Goal: Information Seeking & Learning: Learn about a topic

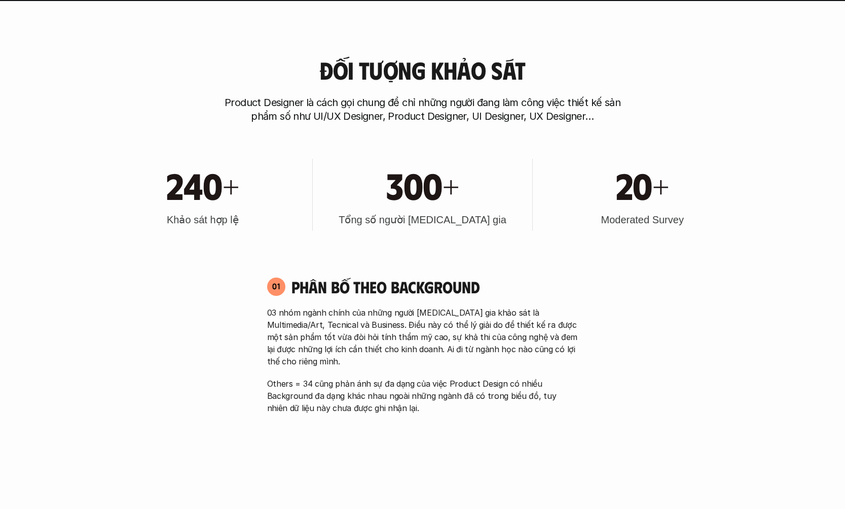
scroll to position [513, 0]
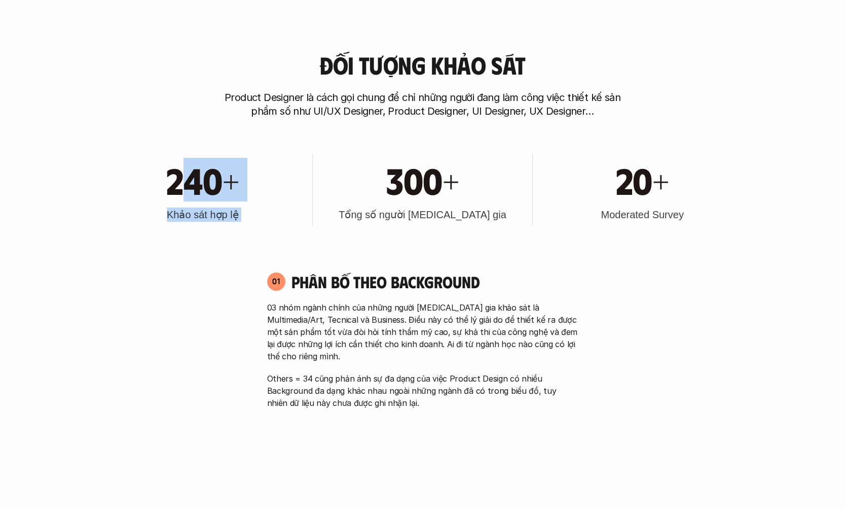
drag, startPoint x: 175, startPoint y: 192, endPoint x: 462, endPoint y: 211, distance: 287.2
click at [241, 196] on div "240+ Khảo sát hợp lệ 300+ Tổng số người [MEDICAL_DATA] gia 20+ Moderated Survey" at bounding box center [422, 189] width 649 height 102
click at [241, 221] on div "20+ Moderated Survey" at bounding box center [642, 190] width 209 height 72
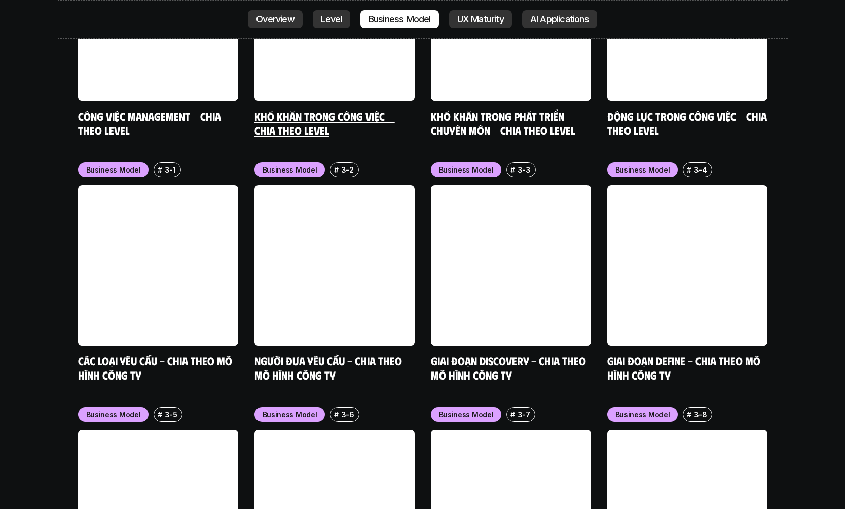
scroll to position [4083, 0]
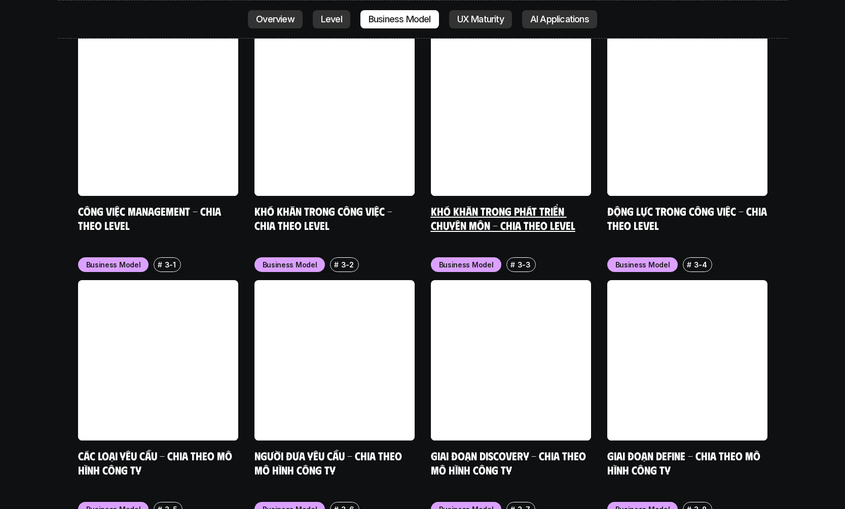
click at [241, 204] on link "Khó khăn trong phát triển chuyên môn - Chia theo level" at bounding box center [503, 218] width 145 height 28
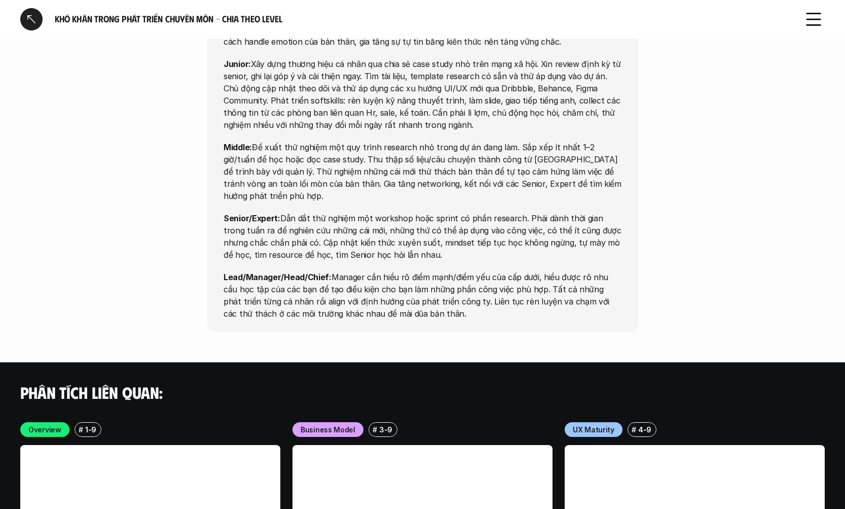
scroll to position [3310, 0]
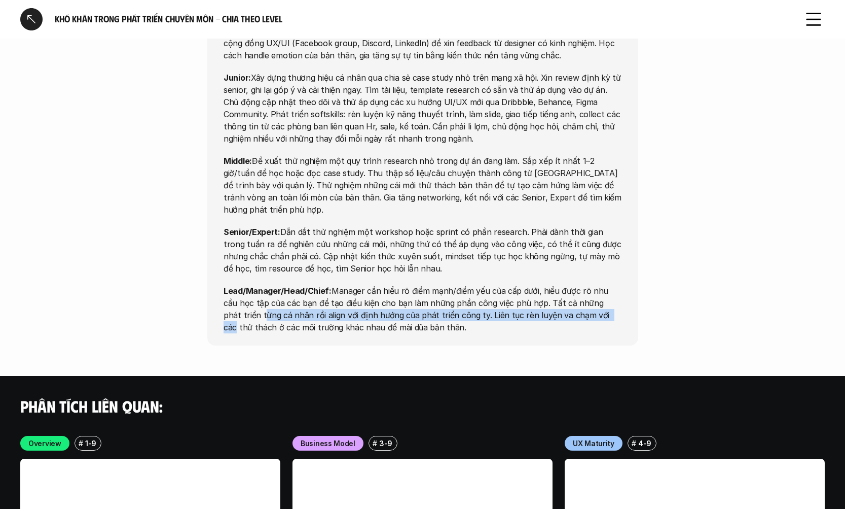
drag, startPoint x: 594, startPoint y: 244, endPoint x: 635, endPoint y: 238, distance: 41.1
click at [241, 238] on div "Opportunities Intern/Fresher: Định hình mục tiêu nghề nghiệp và học kỹ năng nền…" at bounding box center [422, 159] width 431 height 371
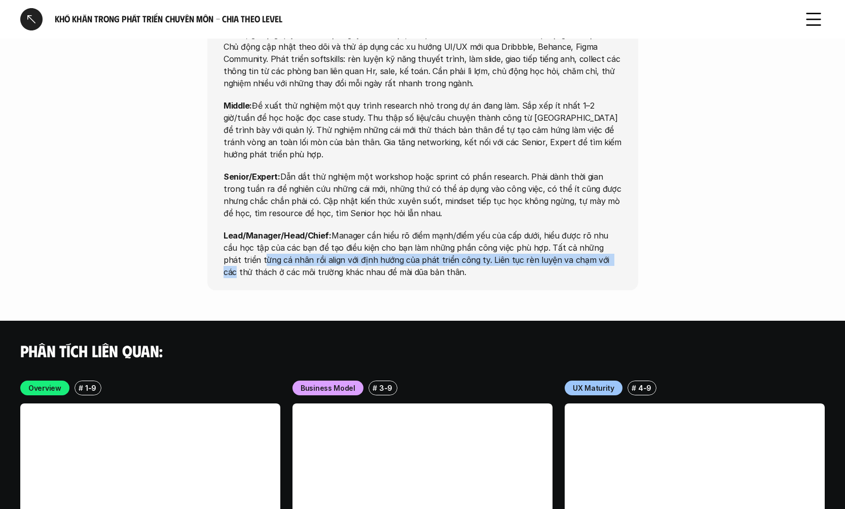
scroll to position [3382, 0]
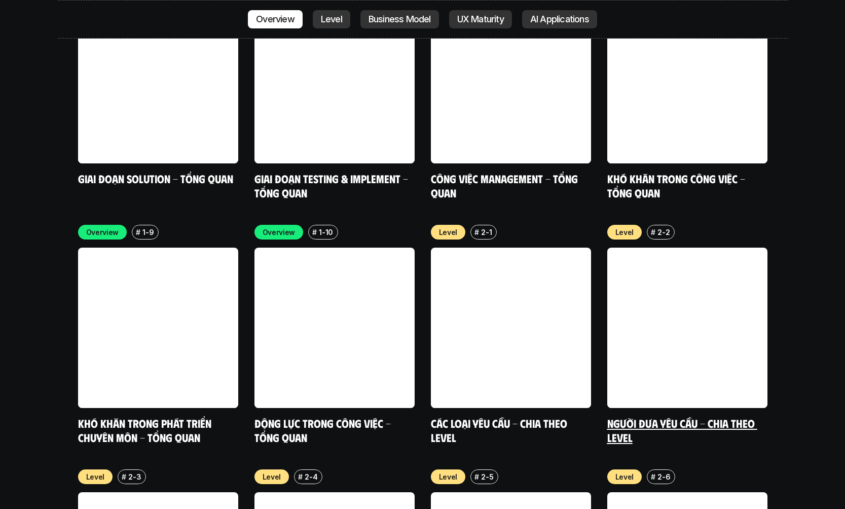
scroll to position [3545, 0]
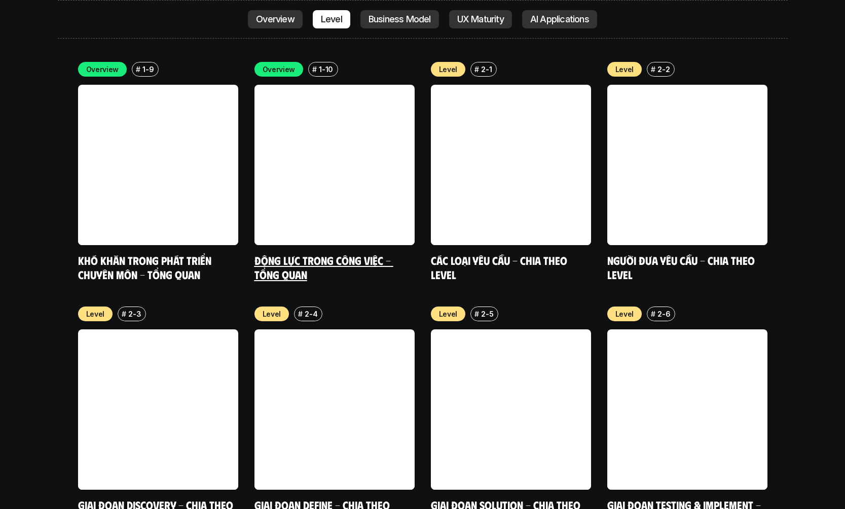
click at [241, 85] on link at bounding box center [335, 165] width 160 height 160
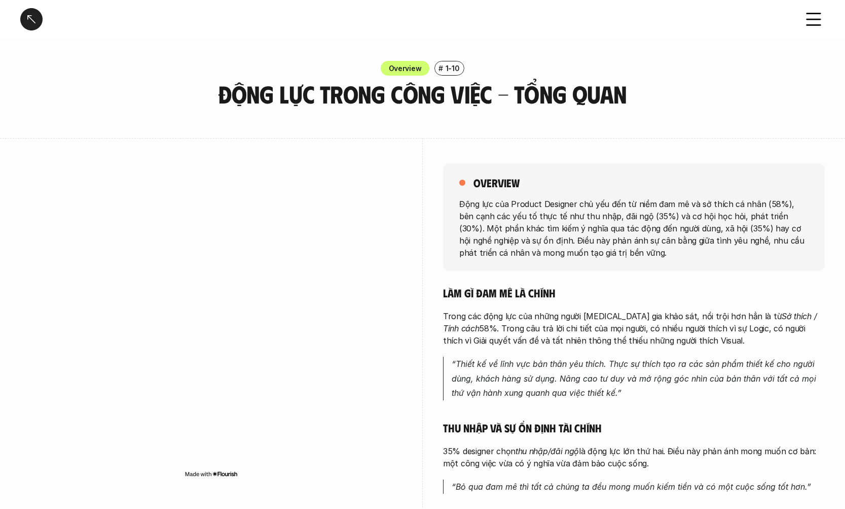
click at [38, 25] on div at bounding box center [31, 19] width 22 height 22
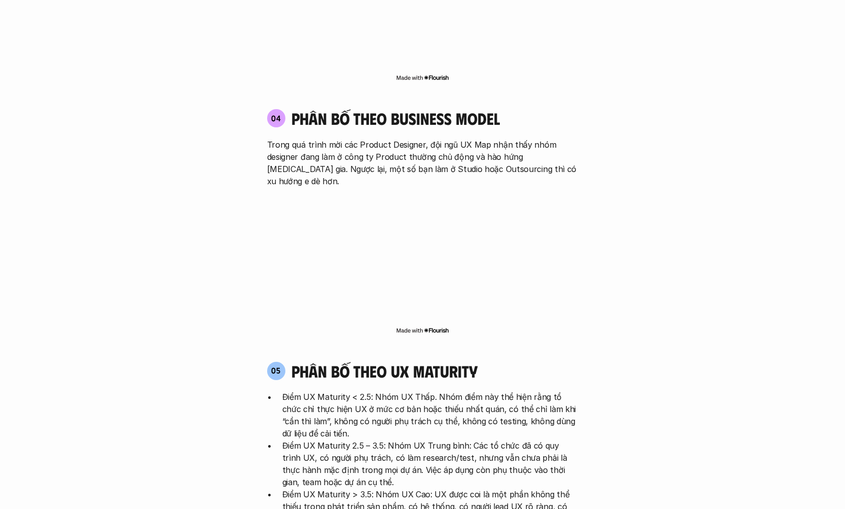
scroll to position [1723, 0]
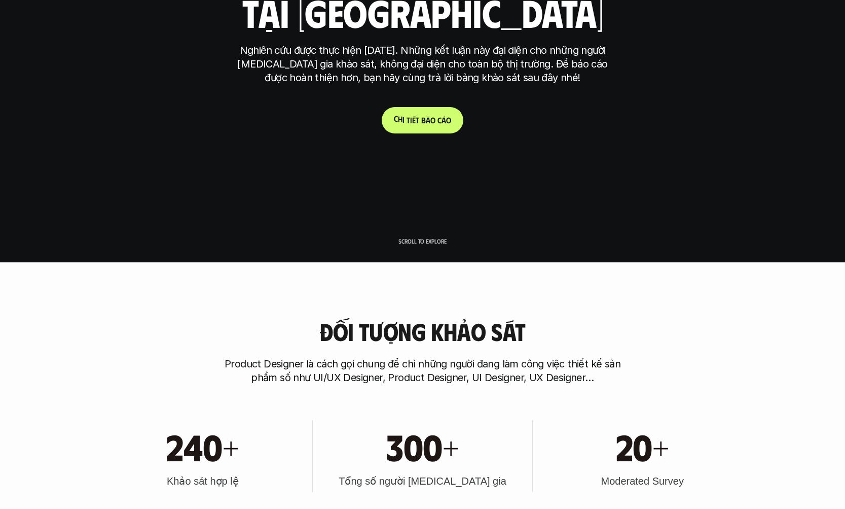
click at [249, 108] on link "C h i t i ế t b á o c á o" at bounding box center [423, 120] width 82 height 26
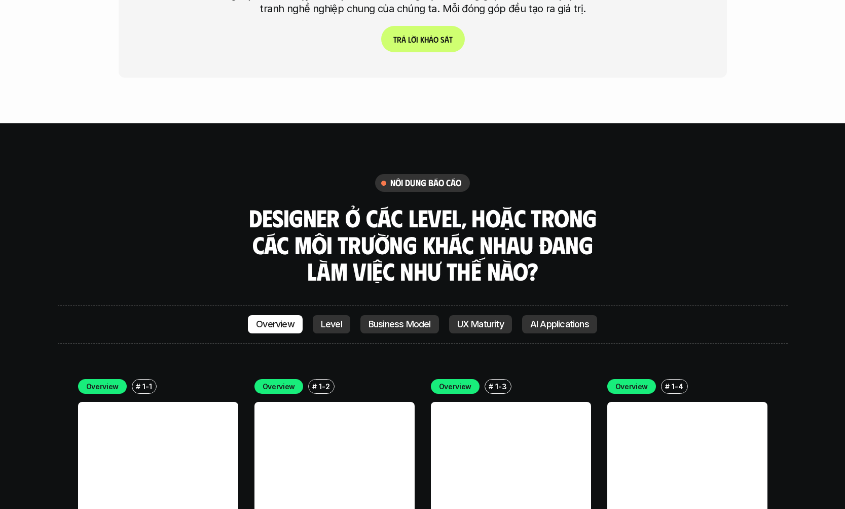
scroll to position [2802, 0]
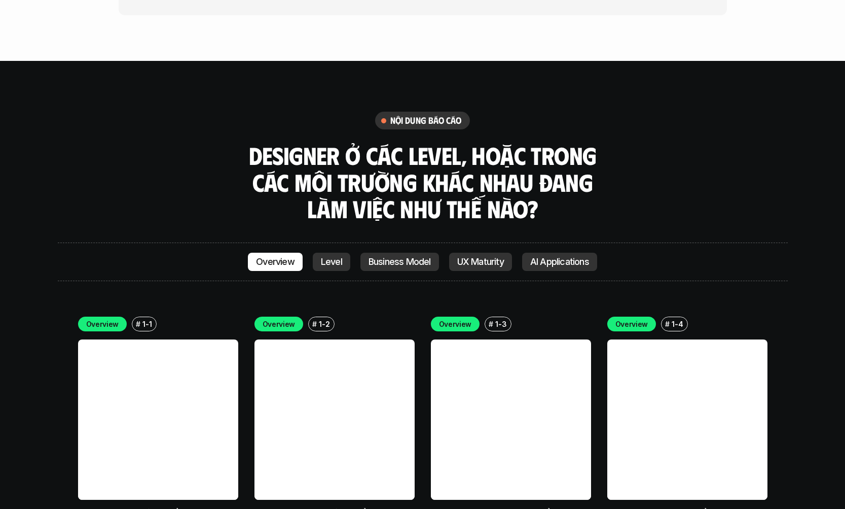
click at [249, 257] on p "Level" at bounding box center [331, 262] width 21 height 10
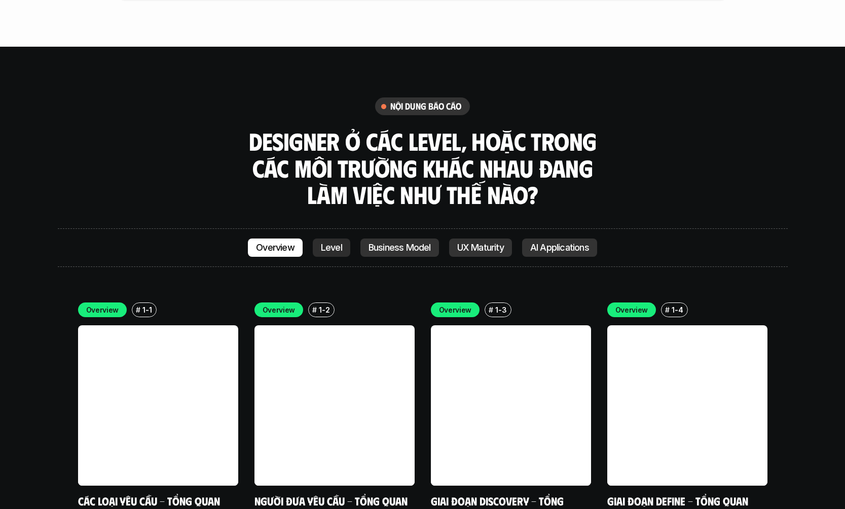
scroll to position [2743, 0]
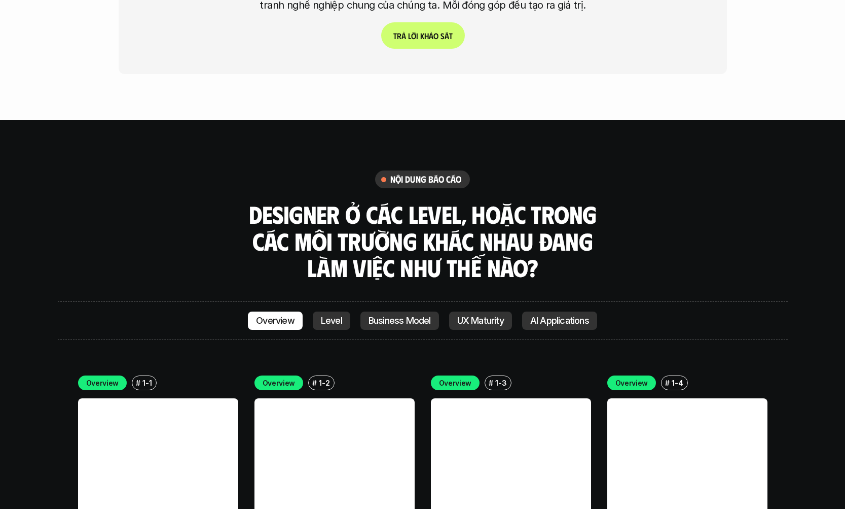
click at [249, 315] on p "AI Applications" at bounding box center [559, 320] width 59 height 10
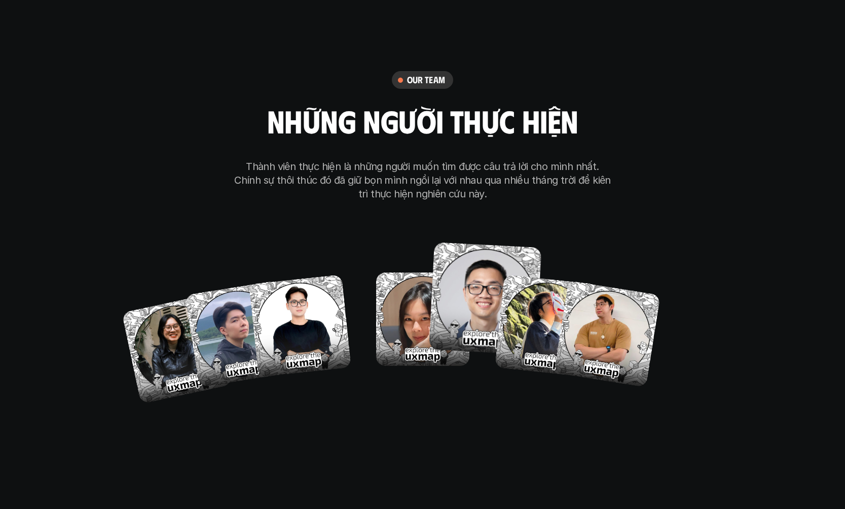
scroll to position [5871, 0]
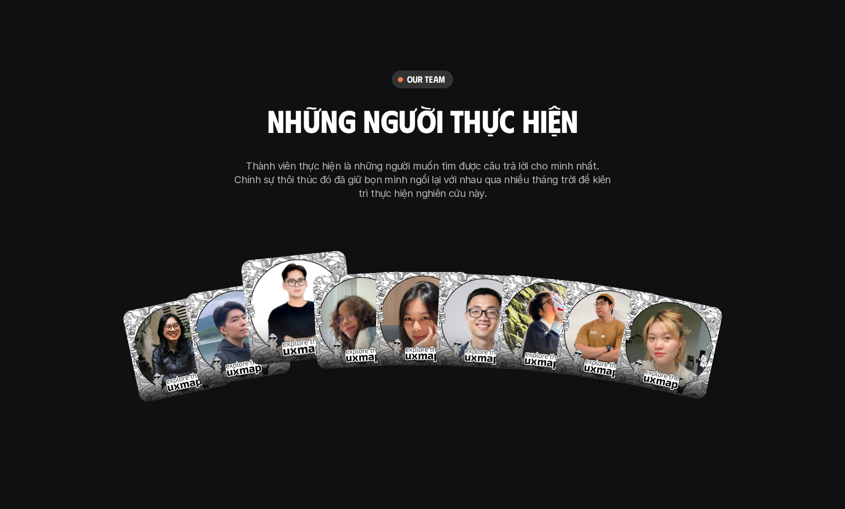
drag, startPoint x: 309, startPoint y: 270, endPoint x: 293, endPoint y: 379, distance: 110.7
click at [249, 346] on div "our team những người thực hiện Thành viên thực hiện là những người muốn tìm đượ…" at bounding box center [422, 234] width 507 height 510
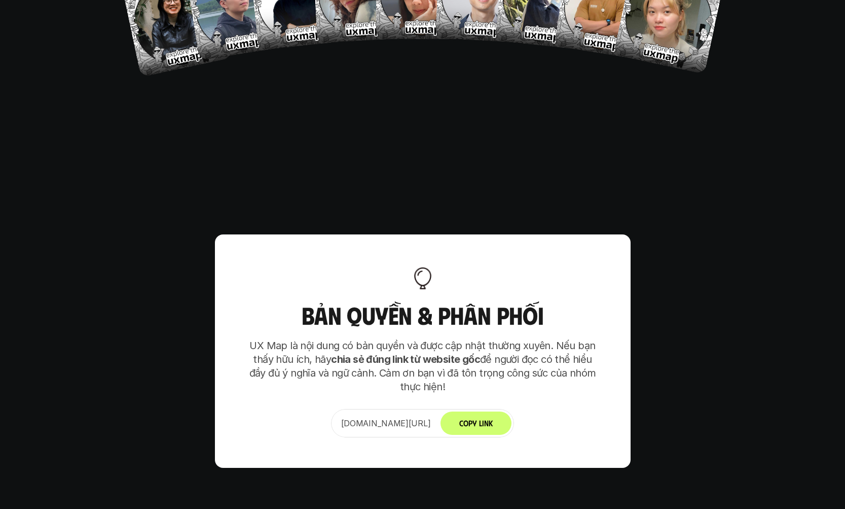
scroll to position [6198, 0]
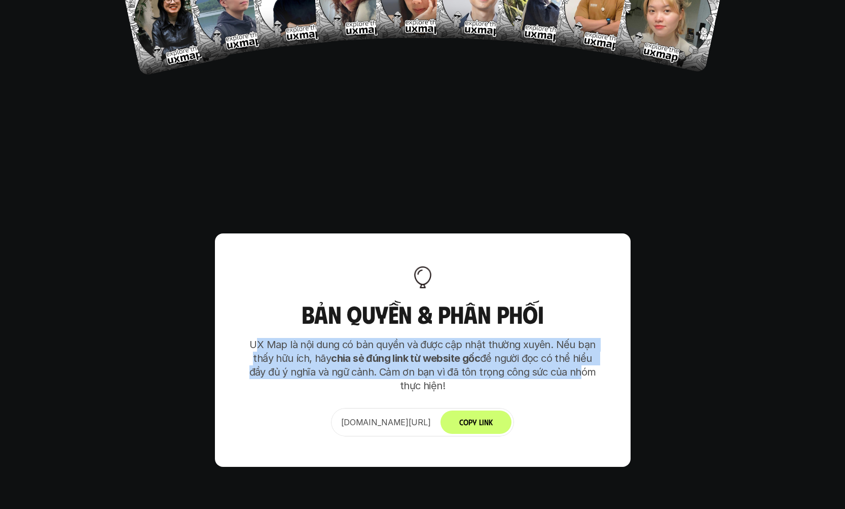
drag, startPoint x: 282, startPoint y: 279, endPoint x: 577, endPoint y: 309, distance: 296.2
click at [249, 338] on p "UX Map là nội dung có bản quyền và được cập nhật thường xuyên. Nếu bạn thấy hữu…" at bounding box center [422, 365] width 355 height 55
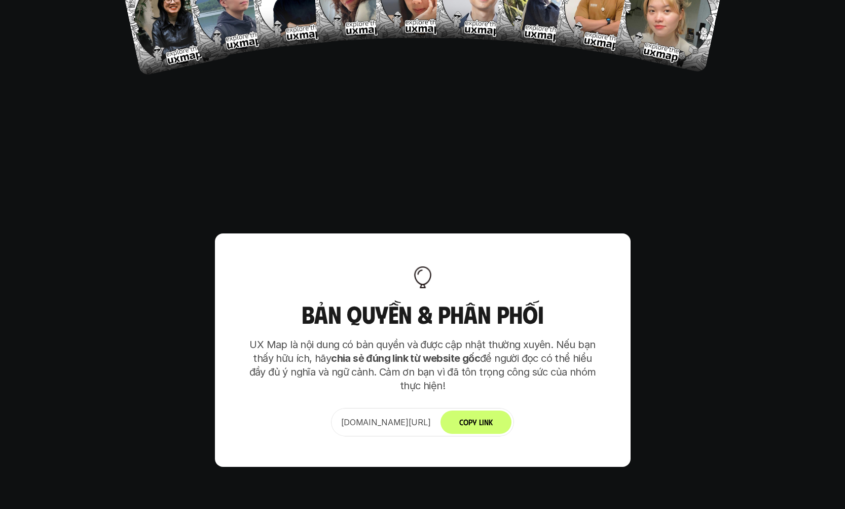
drag, startPoint x: 285, startPoint y: 300, endPoint x: 565, endPoint y: 324, distance: 281.5
click at [249, 338] on p "UX Map là nội dung có bản quyền và được cập nhật thường xuyên. Nếu bạn thấy hữu…" at bounding box center [422, 365] width 355 height 55
drag, startPoint x: 397, startPoint y: 291, endPoint x: 569, endPoint y: 322, distance: 174.6
click at [249, 338] on p "UX Map là nội dung có bản quyền và được cập nhật thường xuyên. Nếu bạn thấy hữu…" at bounding box center [422, 365] width 355 height 55
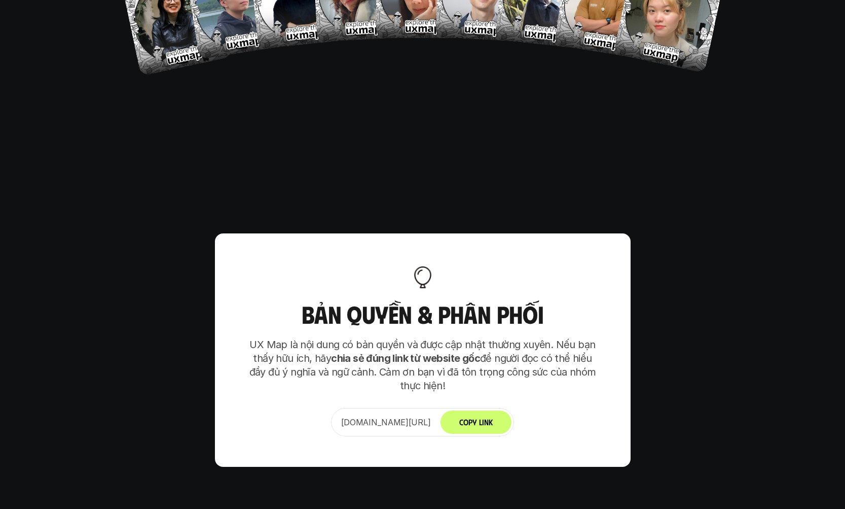
click at [249, 338] on p "UX Map là nội dung có bản quyền và được cập nhật thường xuyên. Nếu bạn thấy hữu…" at bounding box center [422, 365] width 355 height 55
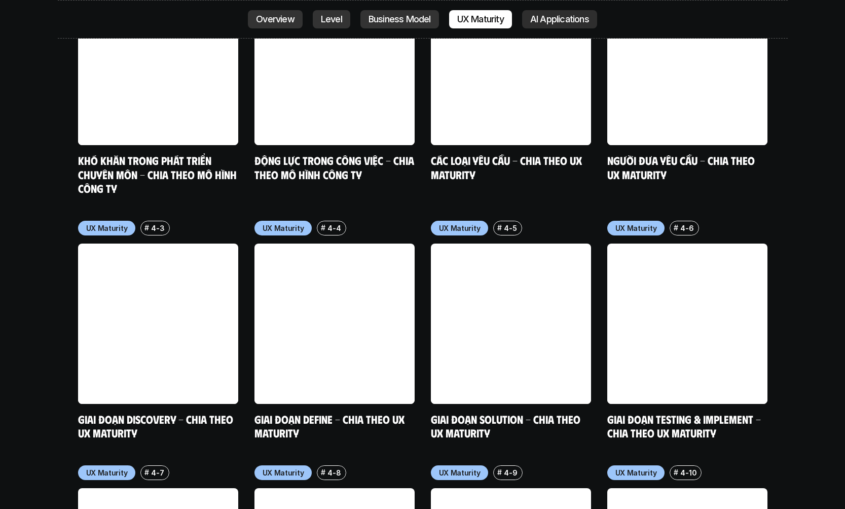
scroll to position [4858, 0]
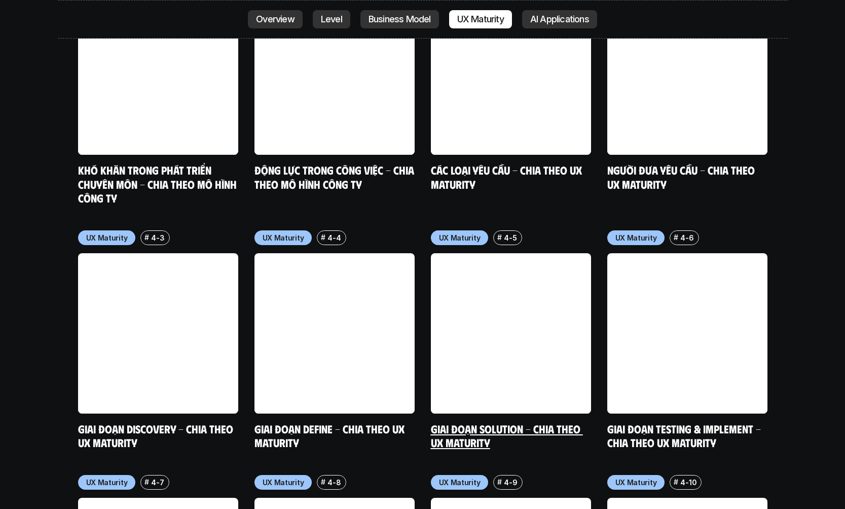
click at [249, 261] on link at bounding box center [511, 333] width 160 height 160
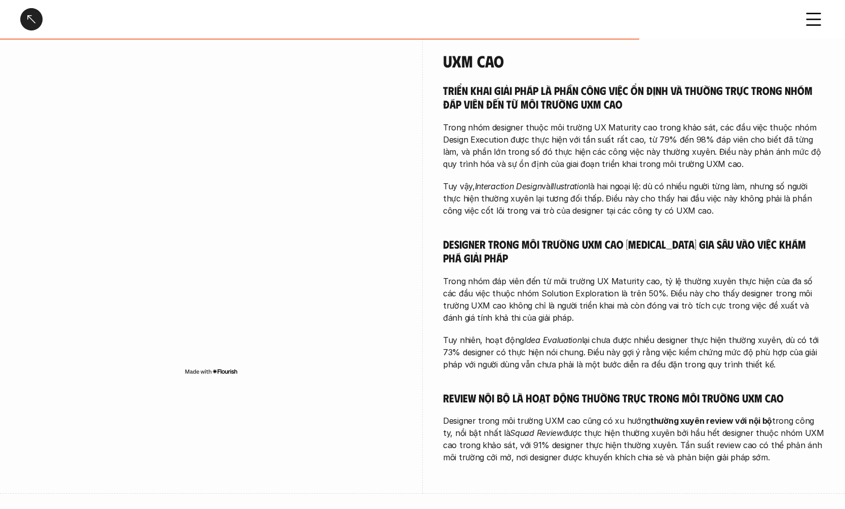
scroll to position [2008, 0]
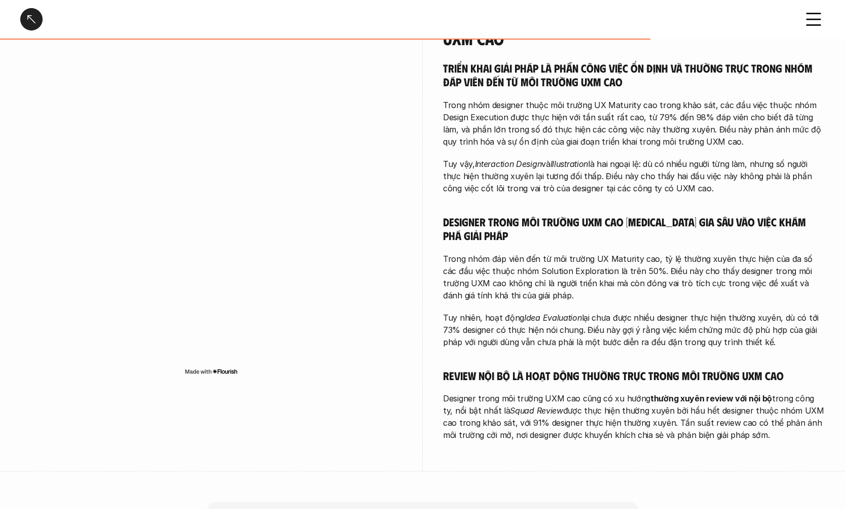
click at [249, 17] on icon at bounding box center [814, 19] width 22 height 22
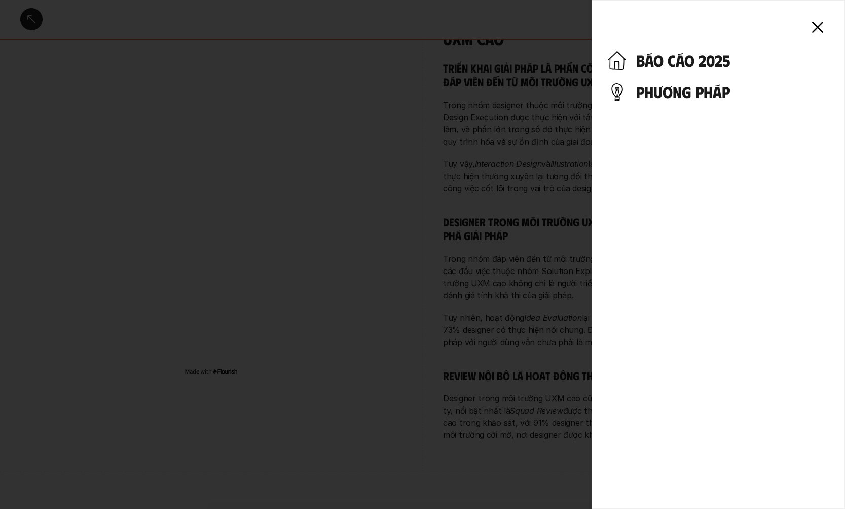
click at [249, 60] on h4 "báo cáo 2025" at bounding box center [732, 60] width 193 height 19
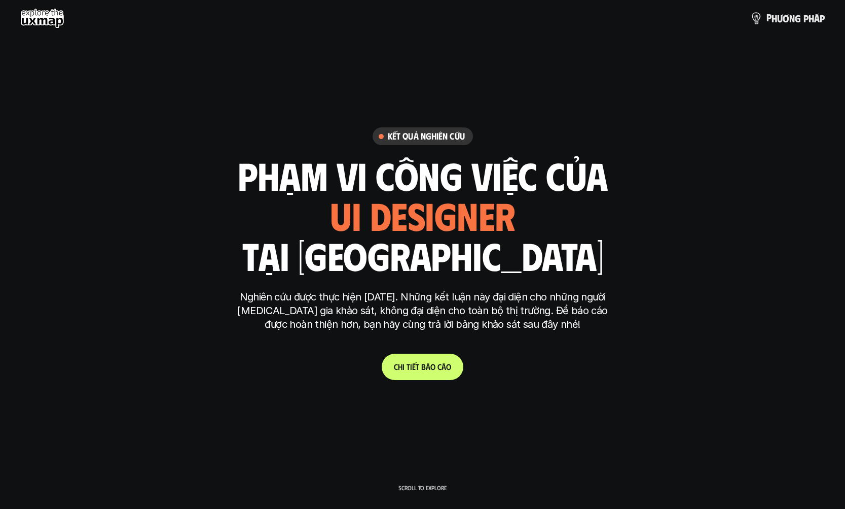
click at [249, 19] on span "h" at bounding box center [812, 18] width 6 height 11
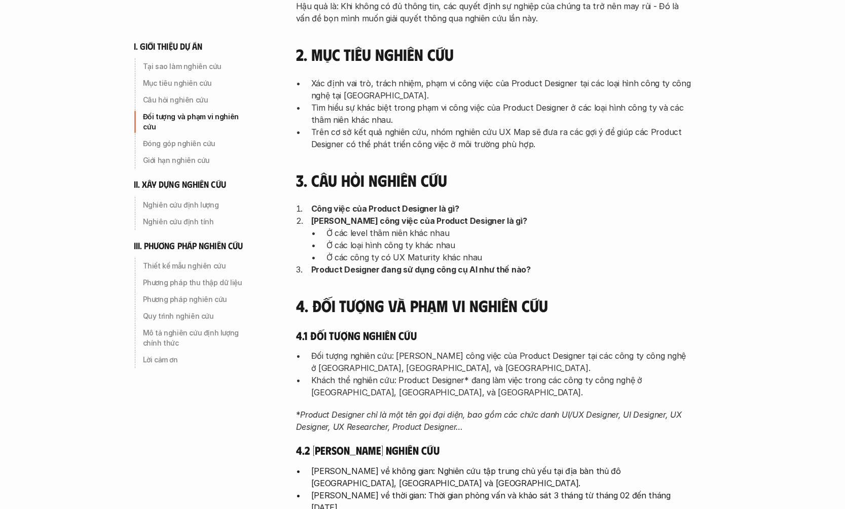
click at [190, 138] on div "Đóng góp nghiên cứu" at bounding box center [197, 143] width 117 height 16
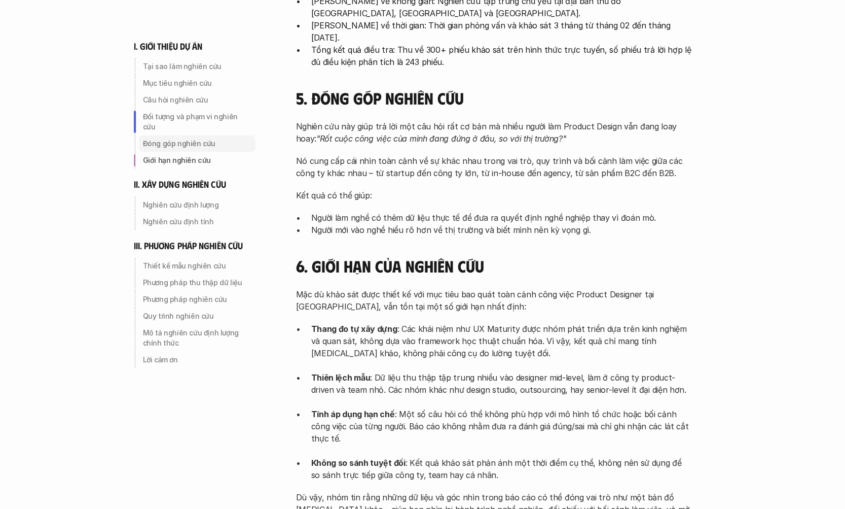
click at [183, 155] on p "Giới hạn nghiên cứu" at bounding box center [197, 160] width 109 height 10
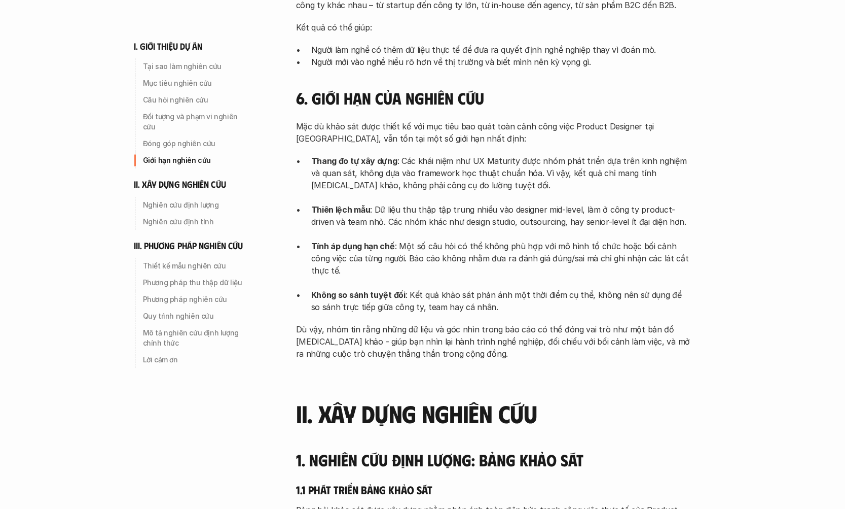
click at [206, 200] on p "Nghiên cứu định lượng" at bounding box center [197, 205] width 109 height 10
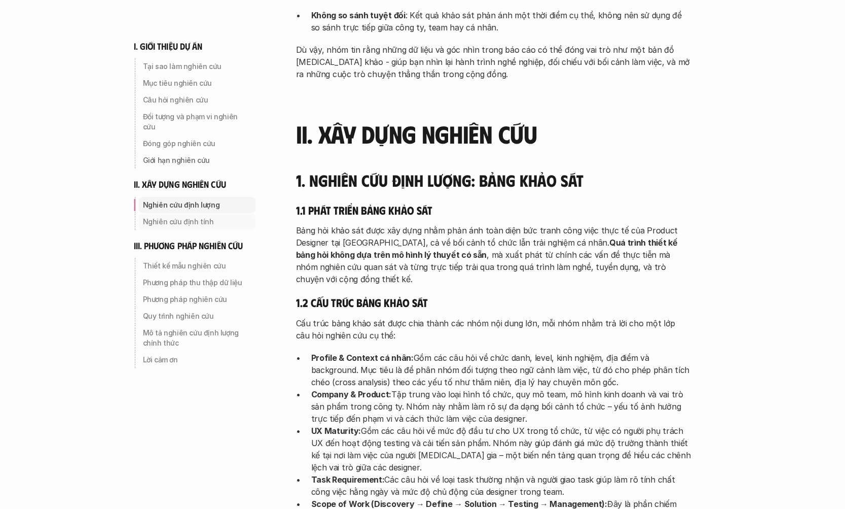
drag, startPoint x: 510, startPoint y: 167, endPoint x: 194, endPoint y: 210, distance: 319.4
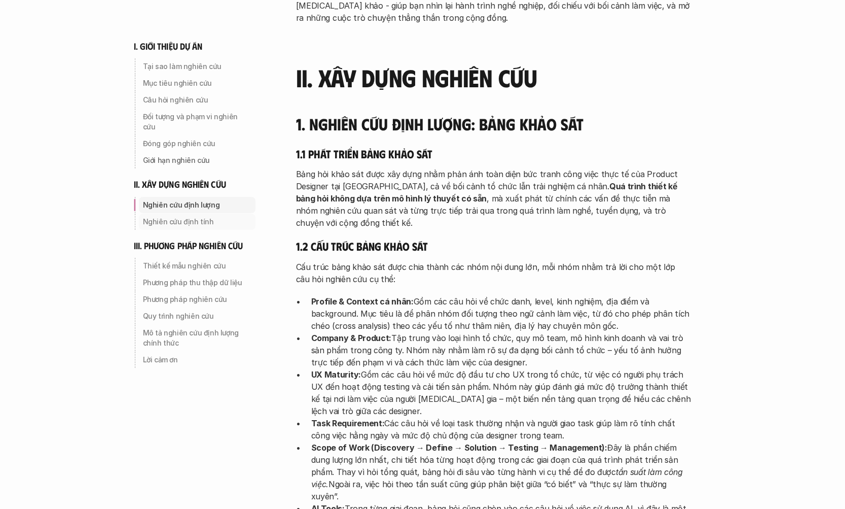
click at [194, 217] on p "Nghiên cứu định tính" at bounding box center [197, 222] width 109 height 10
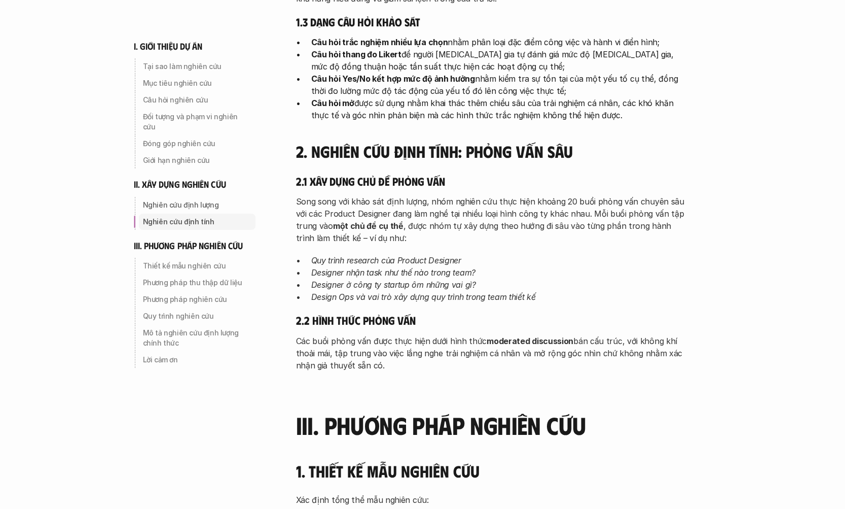
drag, startPoint x: 194, startPoint y: 210, endPoint x: 194, endPoint y: 256, distance: 46.2
click at [194, 261] on p "Thiết kế mẫu nghiên cứu" at bounding box center [197, 266] width 109 height 10
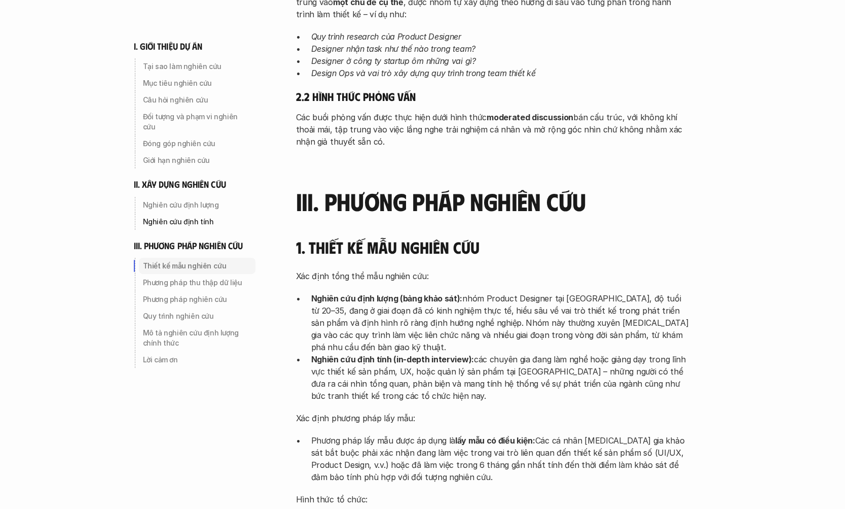
click at [189, 278] on div "Phương pháp thu thập dữ liệu" at bounding box center [197, 282] width 117 height 16
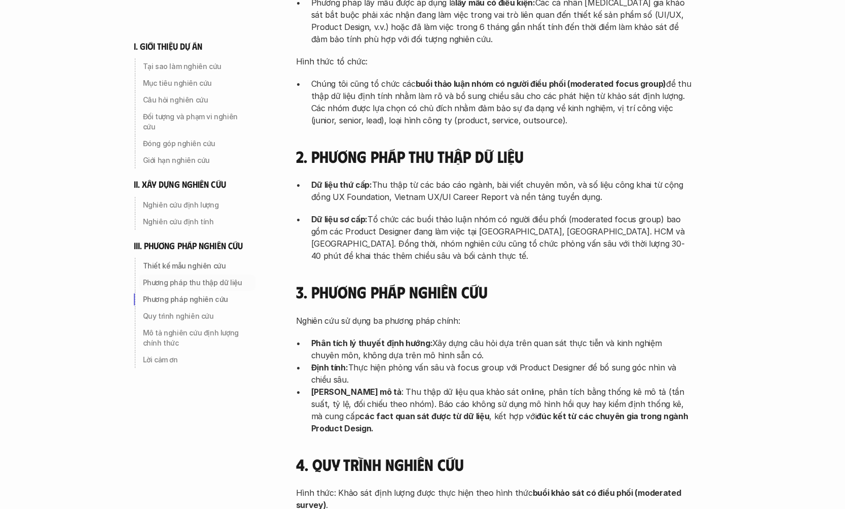
drag, startPoint x: 194, startPoint y: 256, endPoint x: 188, endPoint y: 301, distance: 45.5
click at [188, 311] on p "Quy trình nghiên cứu" at bounding box center [197, 316] width 109 height 10
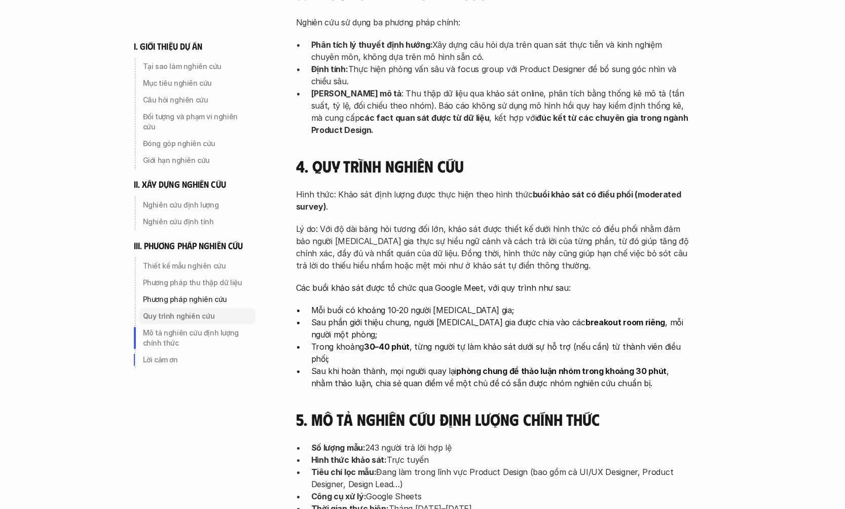
drag, startPoint x: 188, startPoint y: 301, endPoint x: 181, endPoint y: 329, distance: 28.4
click at [181, 329] on p "Mô tả nghiên cứu định lượng chính thức" at bounding box center [197, 338] width 109 height 20
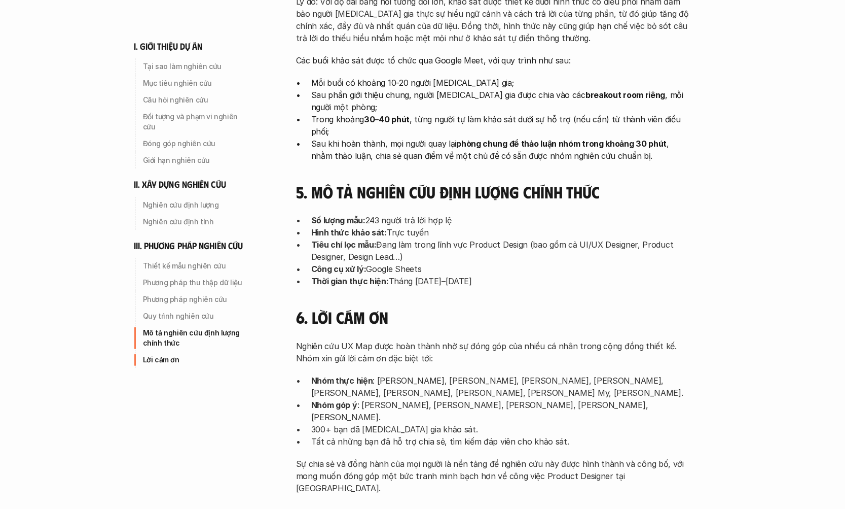
click at [167, 355] on p "Lời cảm ơn" at bounding box center [197, 360] width 109 height 10
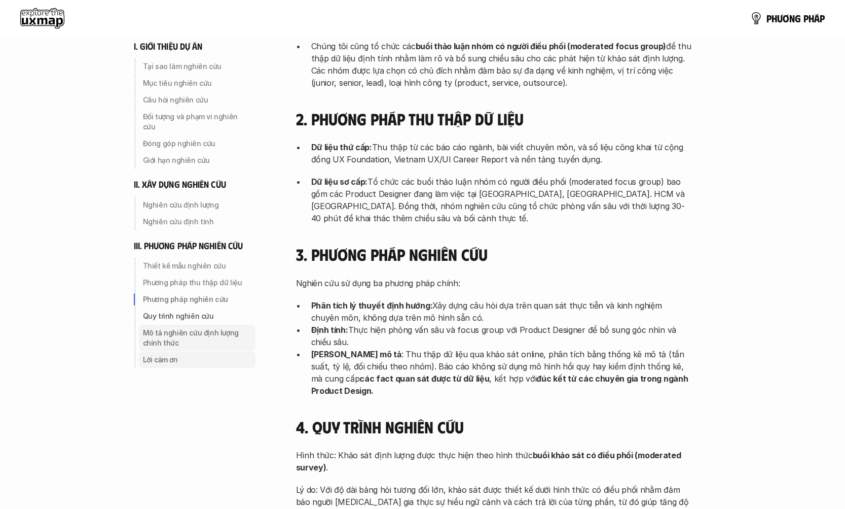
scroll to position [2602, 0]
